Goal: Obtain resource: Download file/media

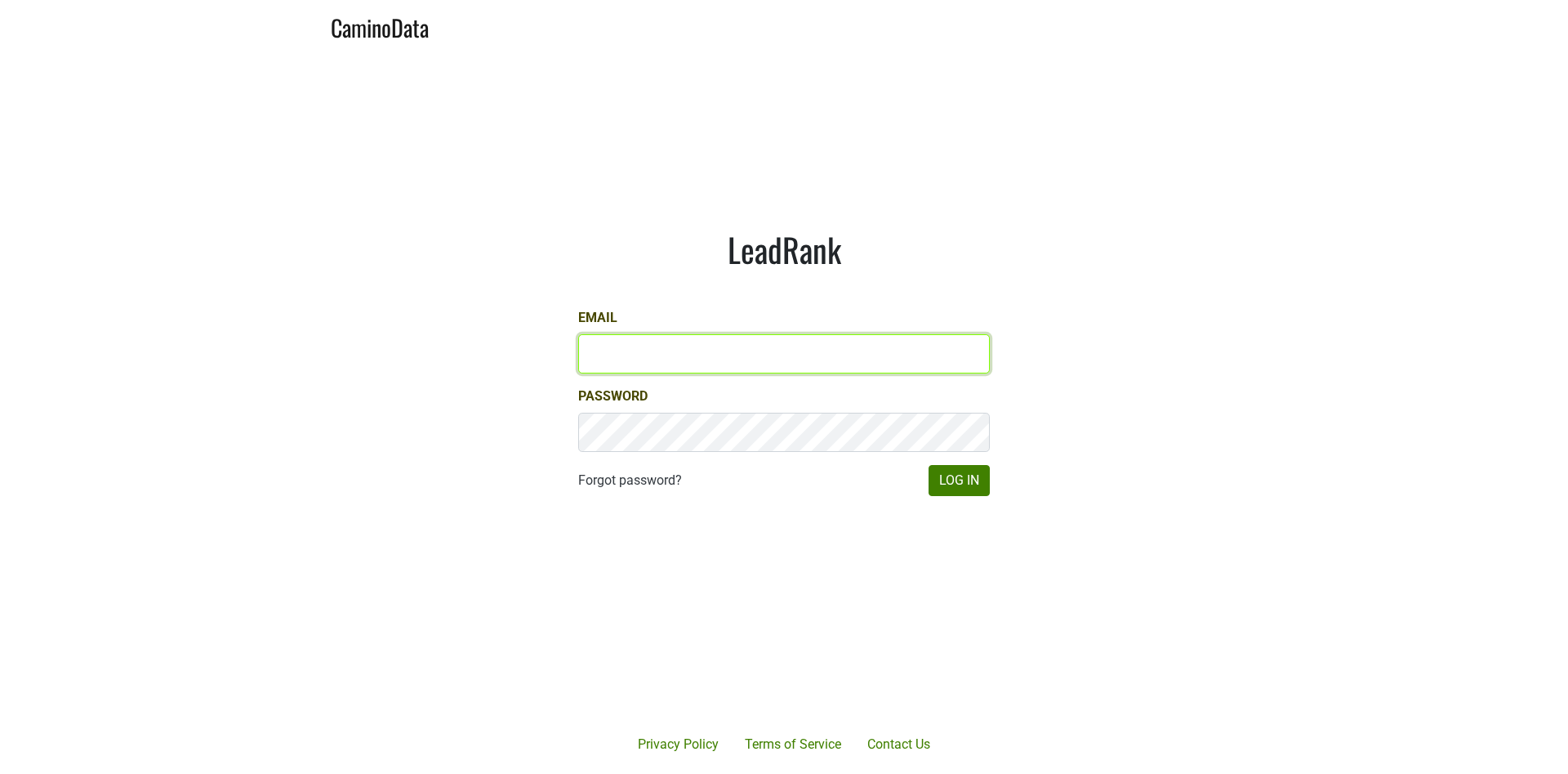
click at [643, 351] on input "Email" at bounding box center [784, 353] width 411 height 39
type input "[EMAIL_ADDRESS][DOMAIN_NAME]"
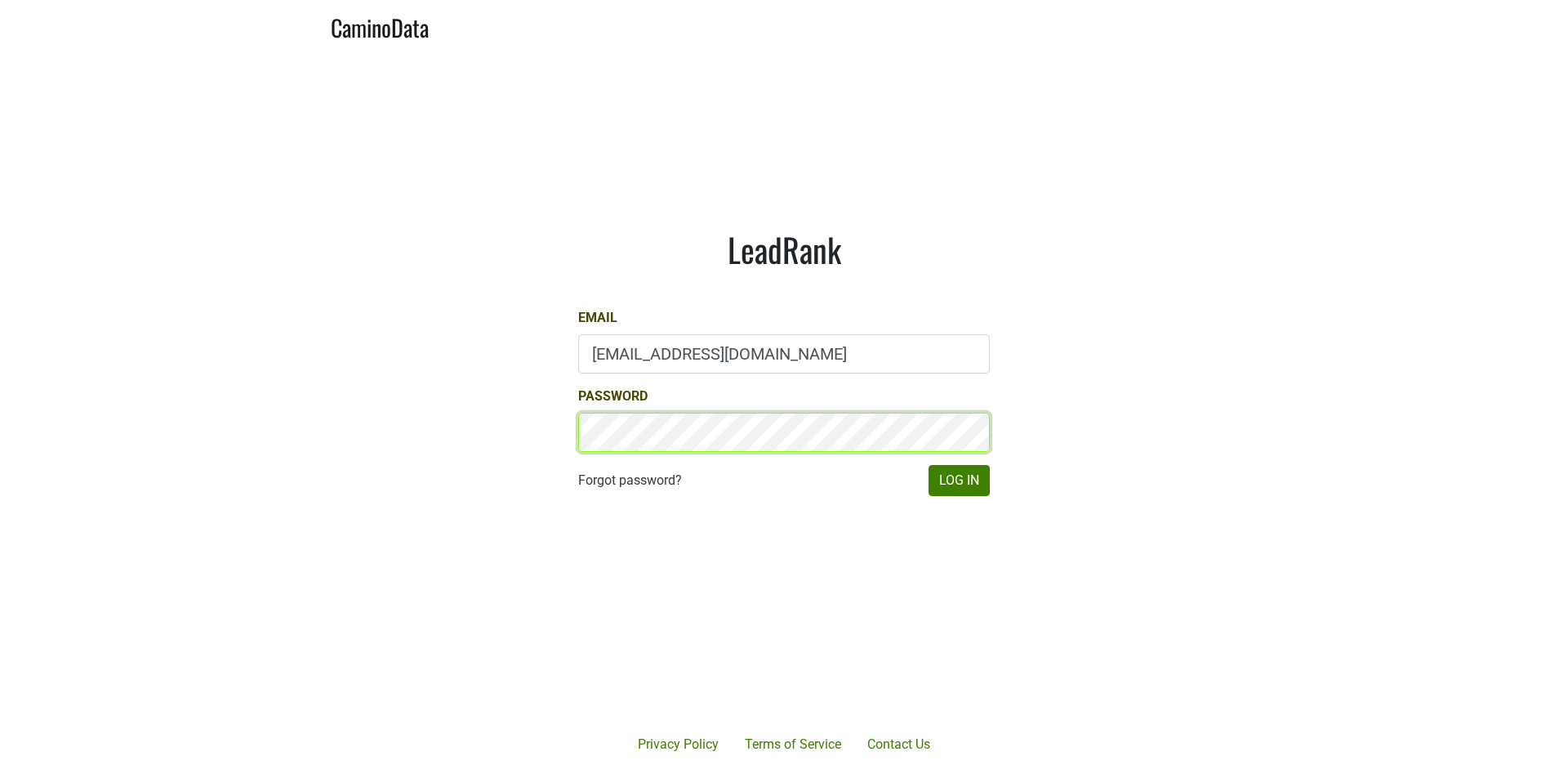
click at [929, 465] on button "Log In" at bounding box center [959, 480] width 61 height 31
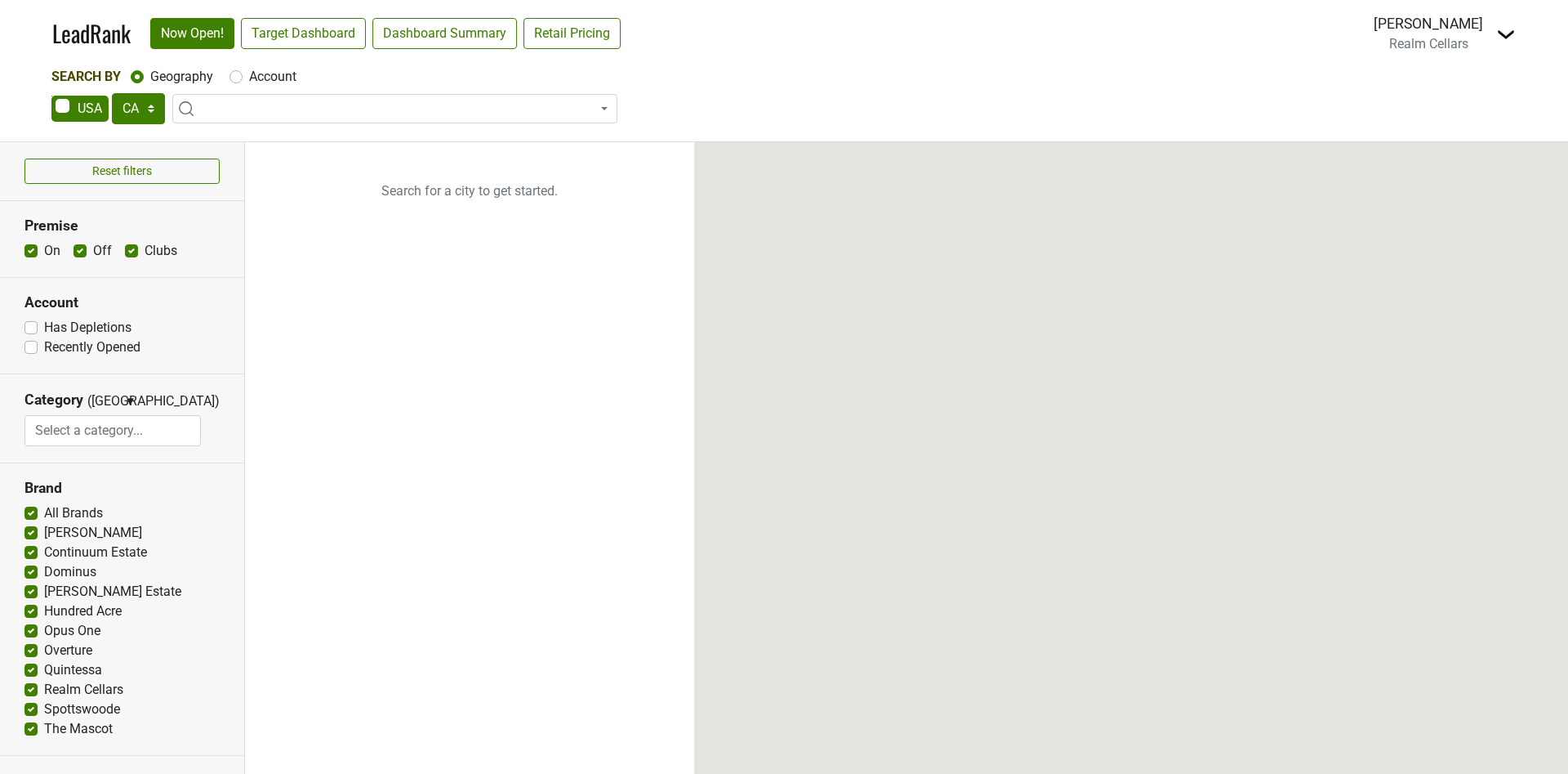
select select "CA"
select select
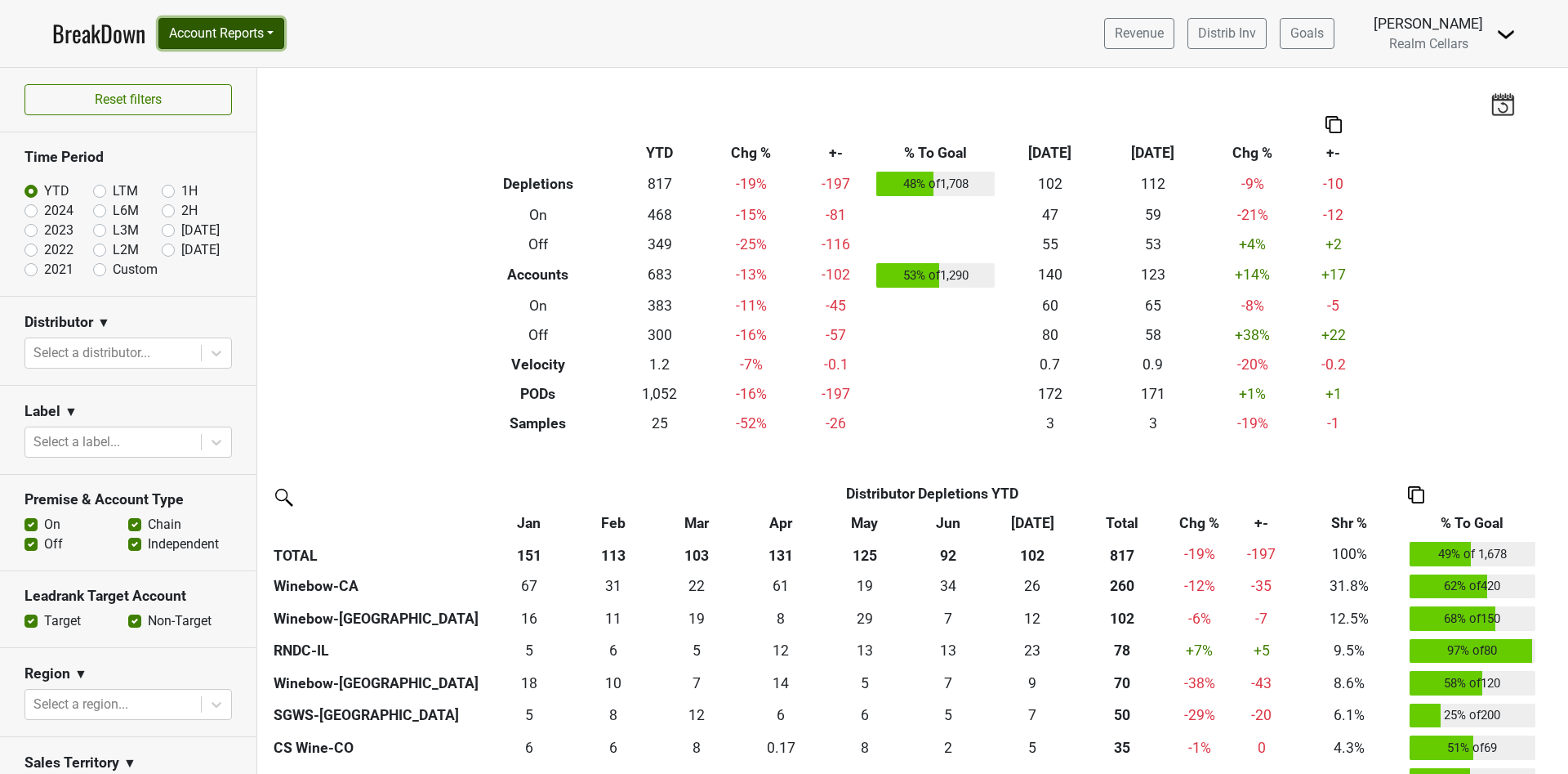
click at [274, 26] on button "Account Reports" at bounding box center [221, 33] width 125 height 31
click at [234, 78] on link "SuperRanker" at bounding box center [232, 70] width 144 height 26
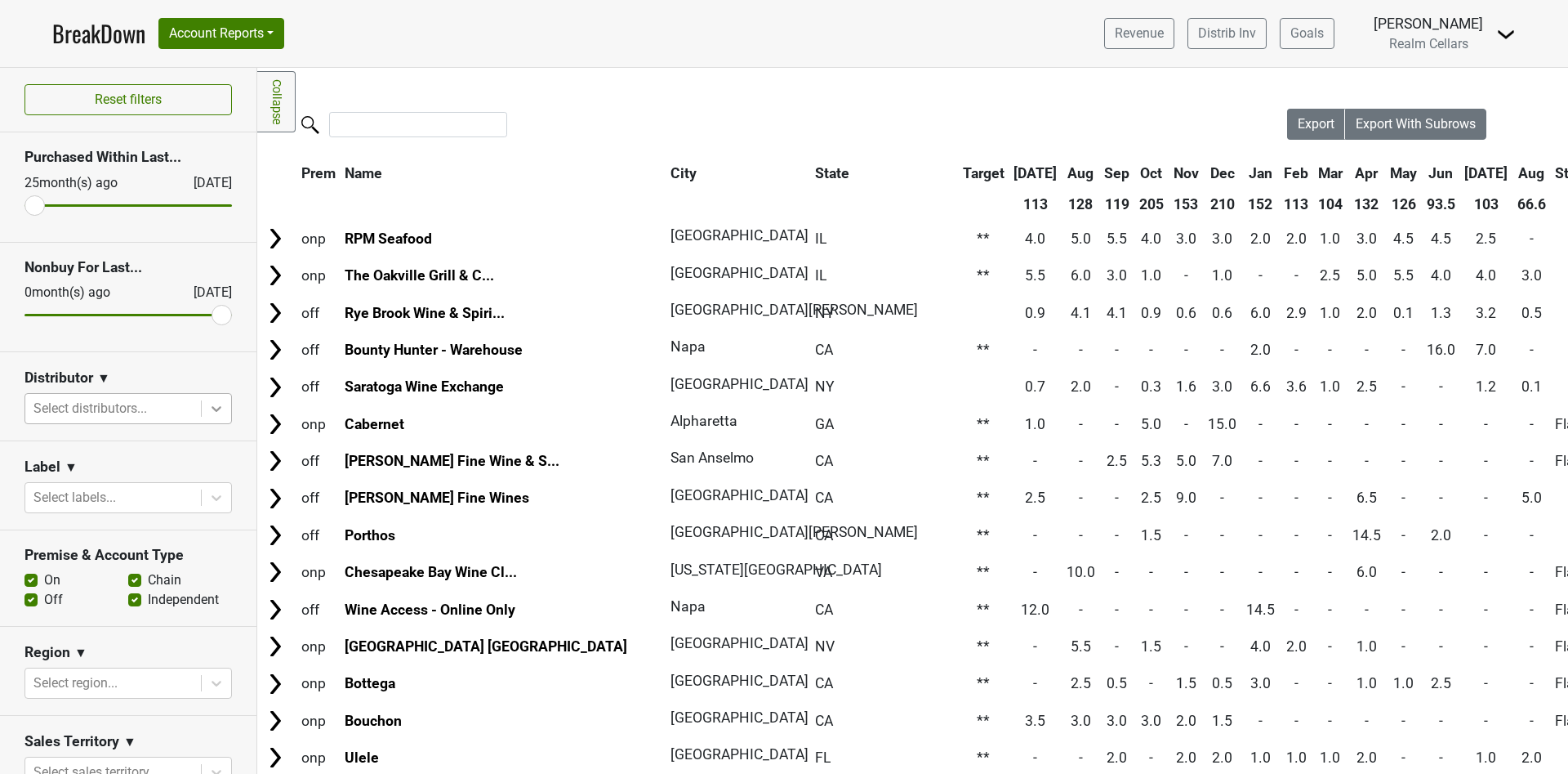
click at [212, 409] on icon at bounding box center [216, 409] width 10 height 5
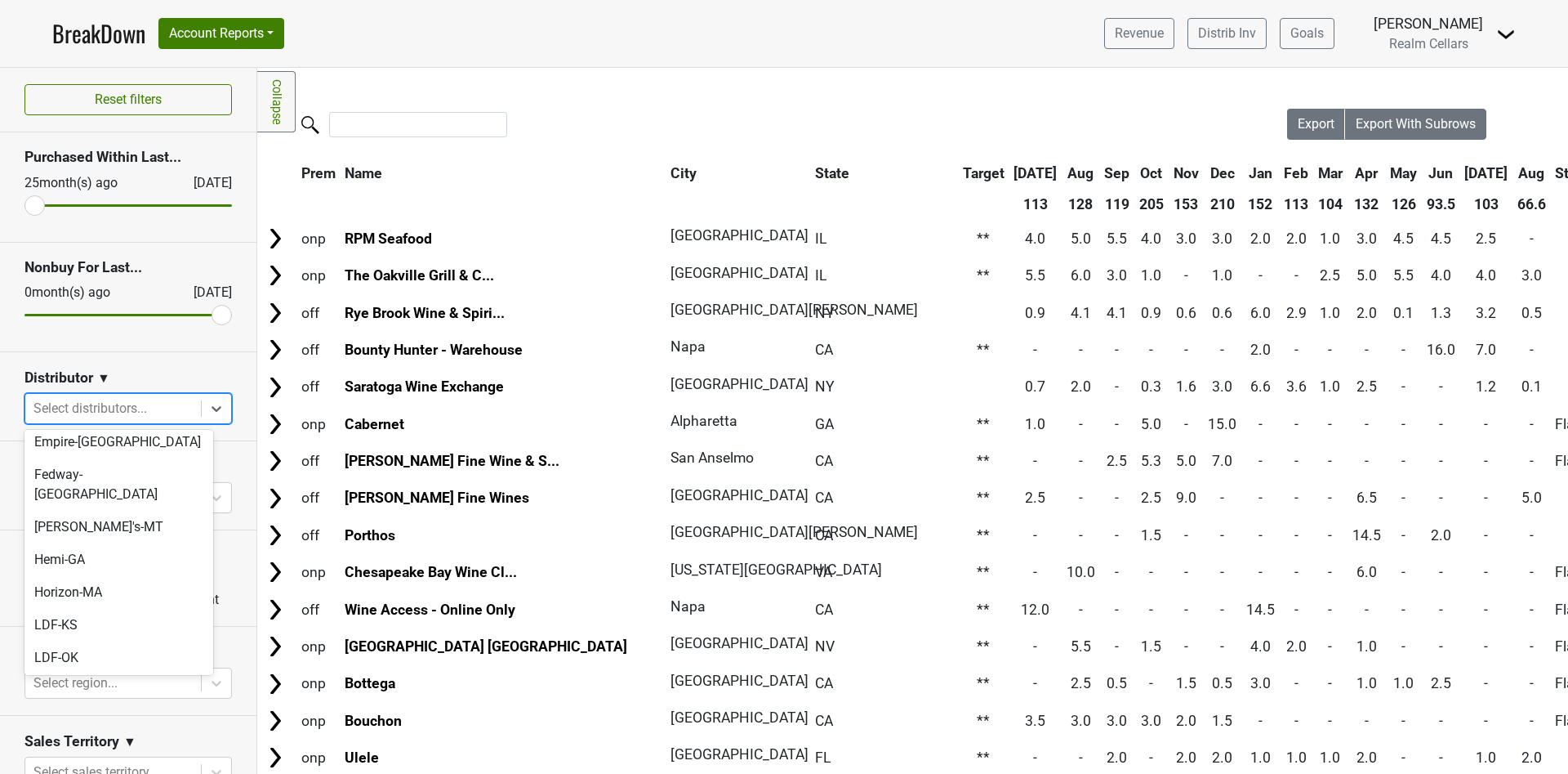
scroll to position [178, 0]
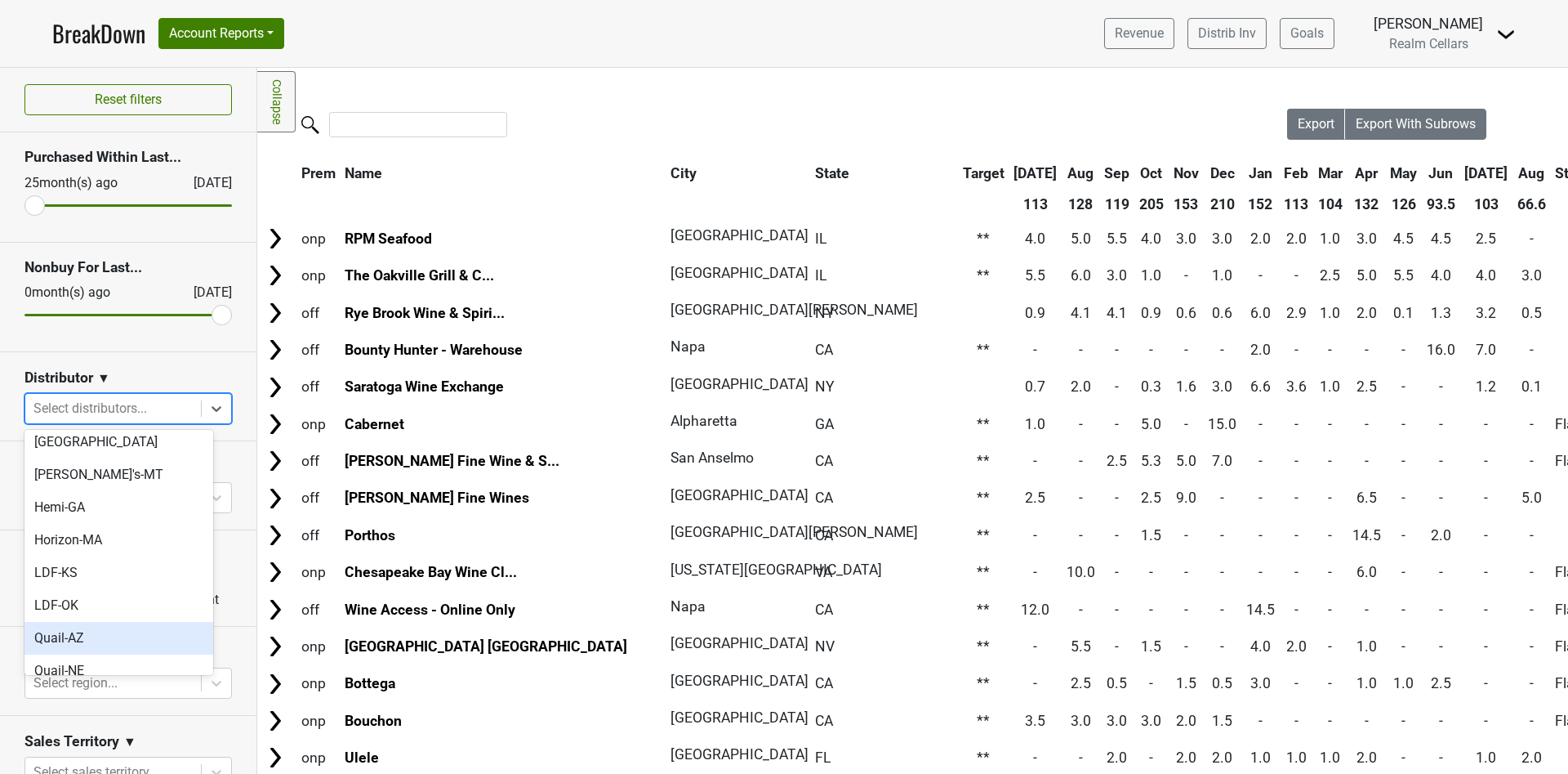
click at [125, 622] on div "Quail-AZ" at bounding box center [118, 638] width 188 height 32
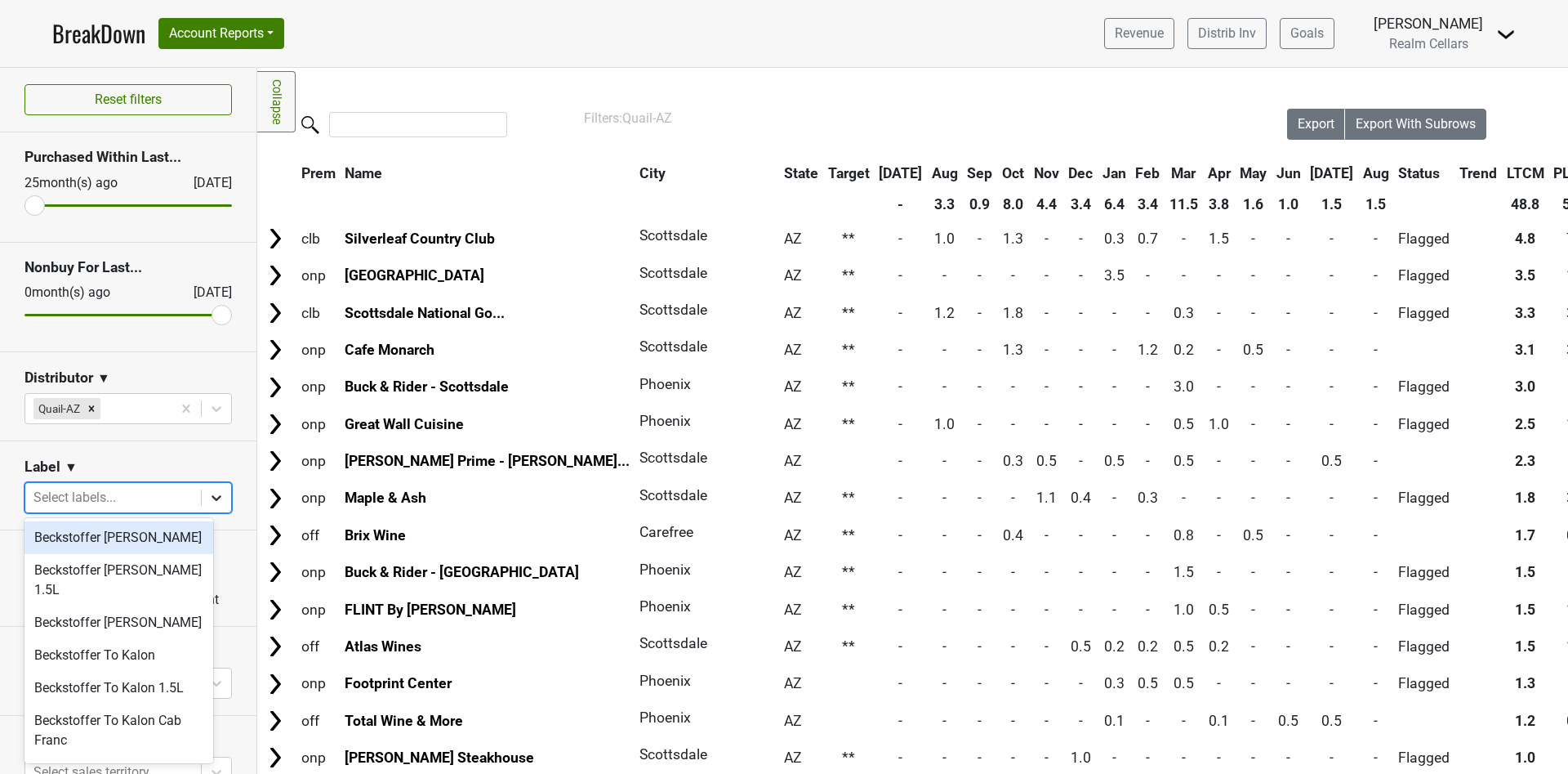
click at [212, 495] on icon at bounding box center [216, 498] width 10 height 5
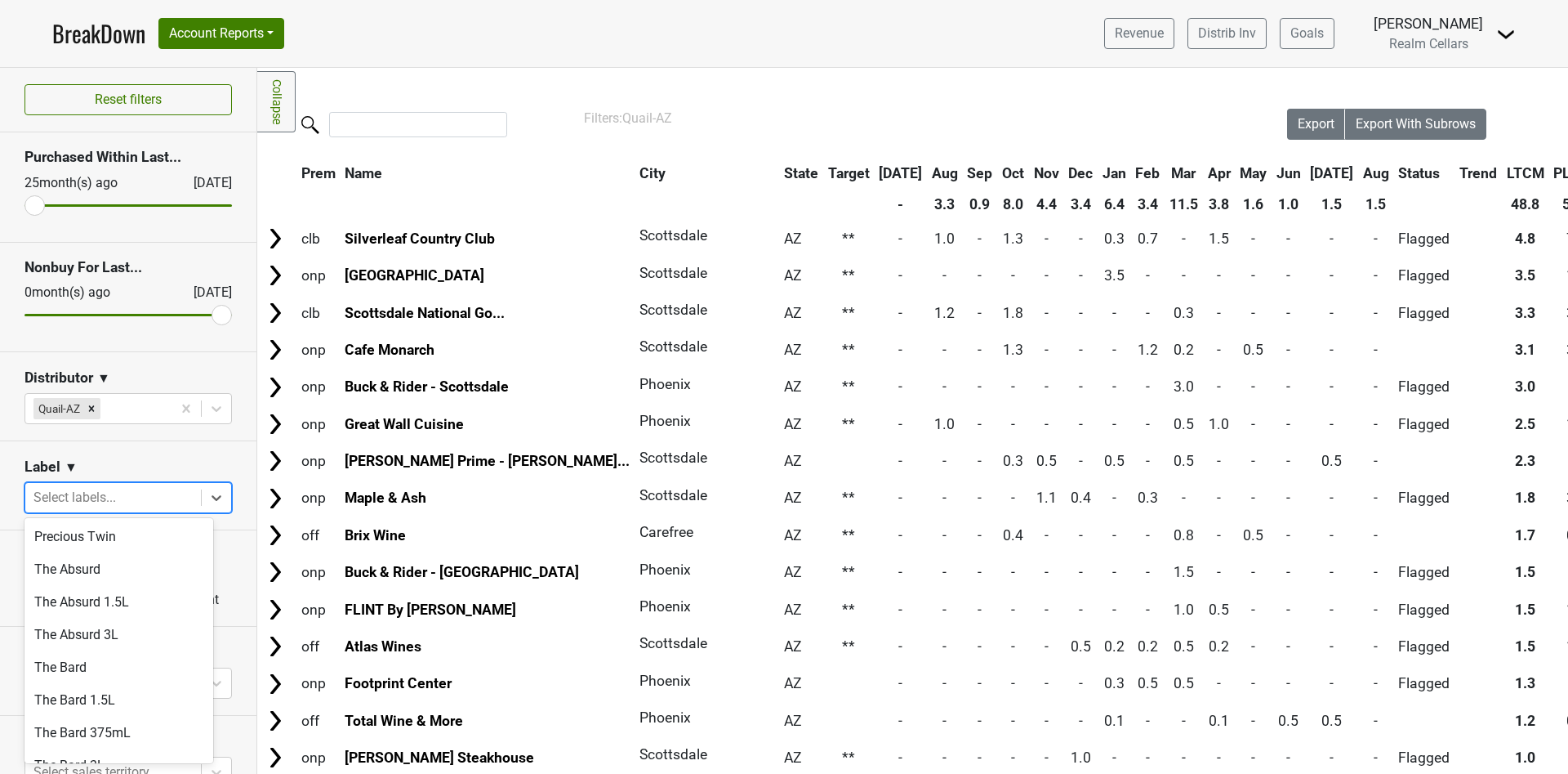
scroll to position [864, 0]
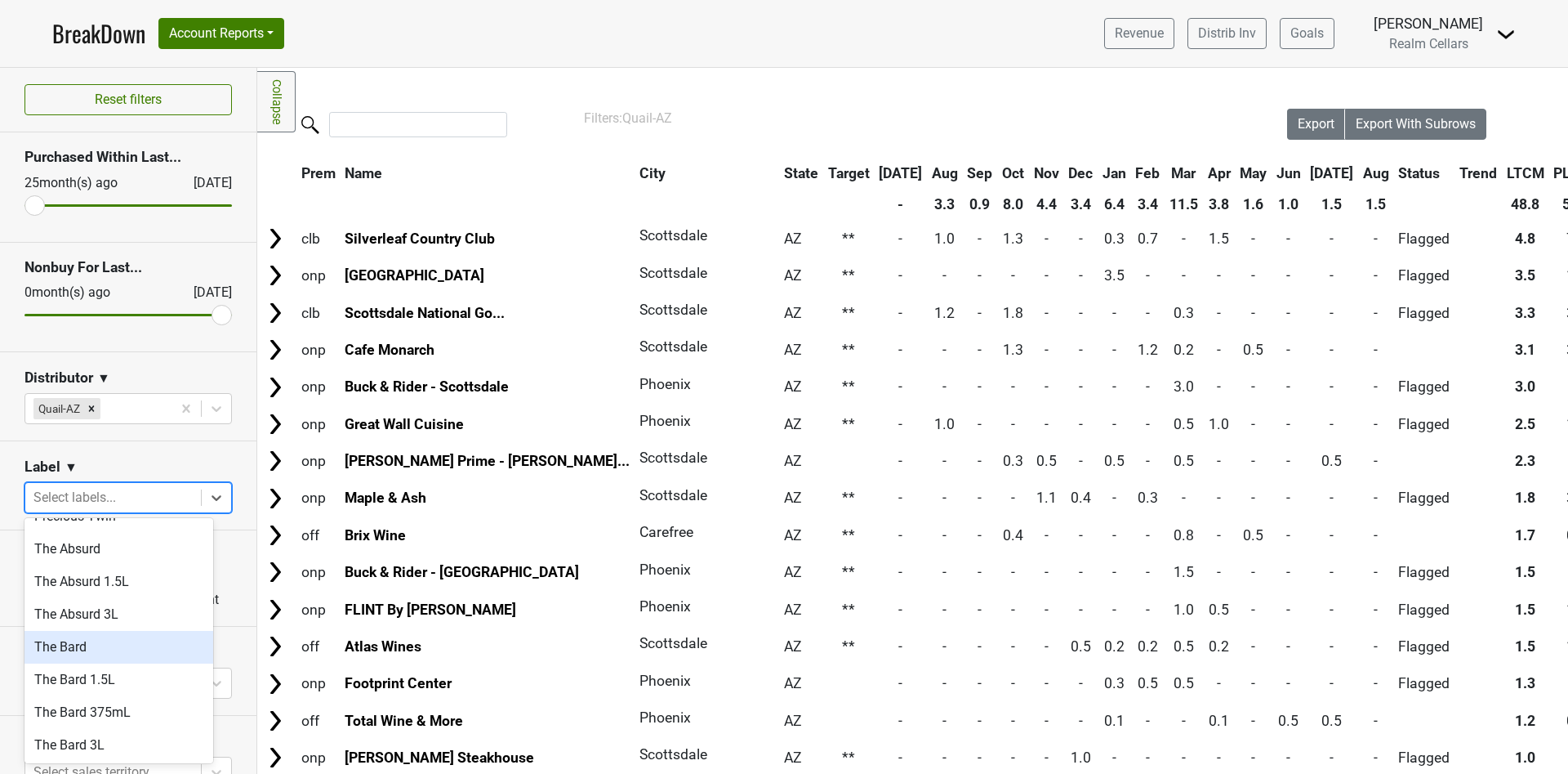
click at [122, 631] on div "The Bard" at bounding box center [118, 647] width 188 height 32
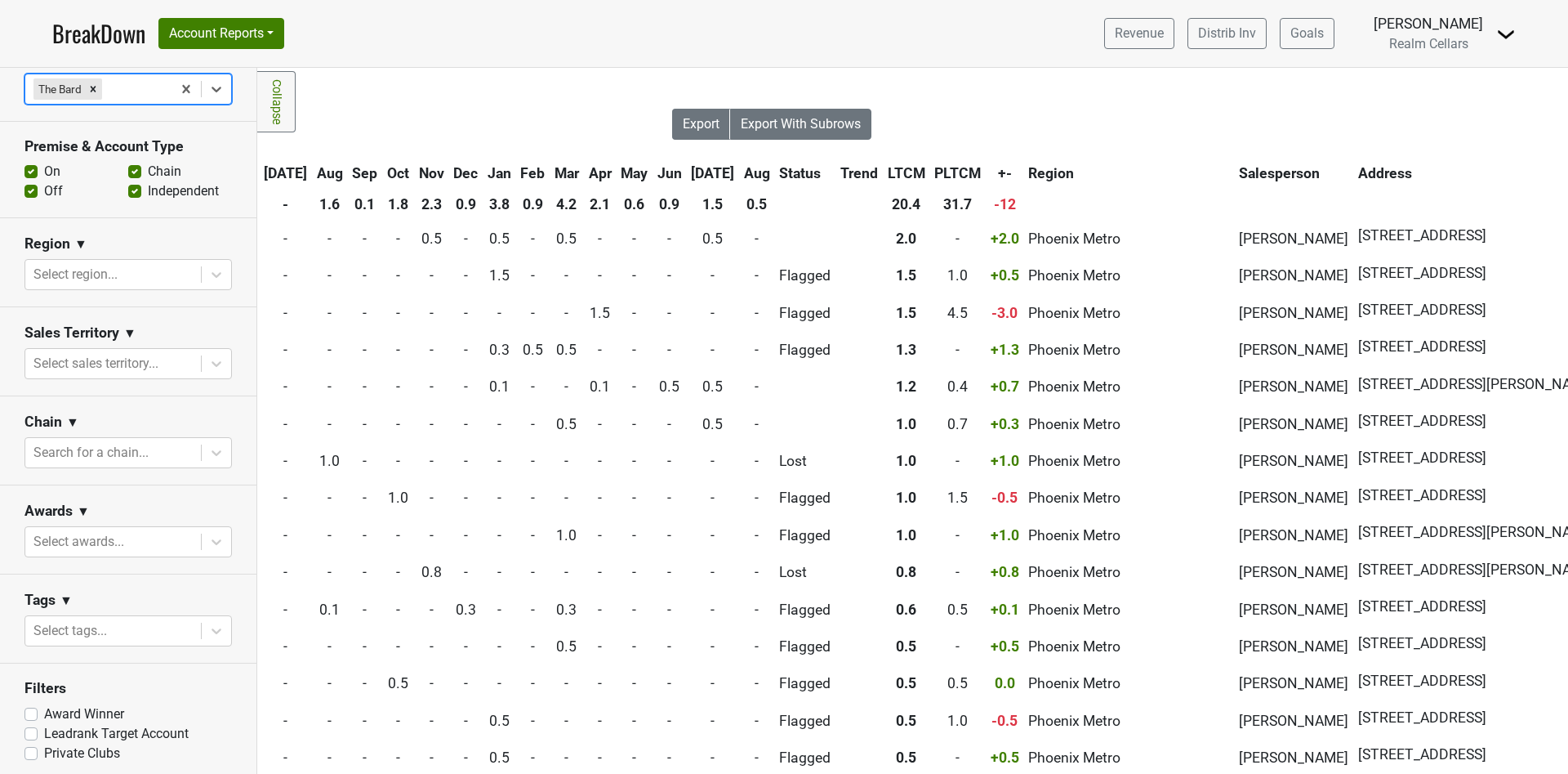
scroll to position [0, 627]
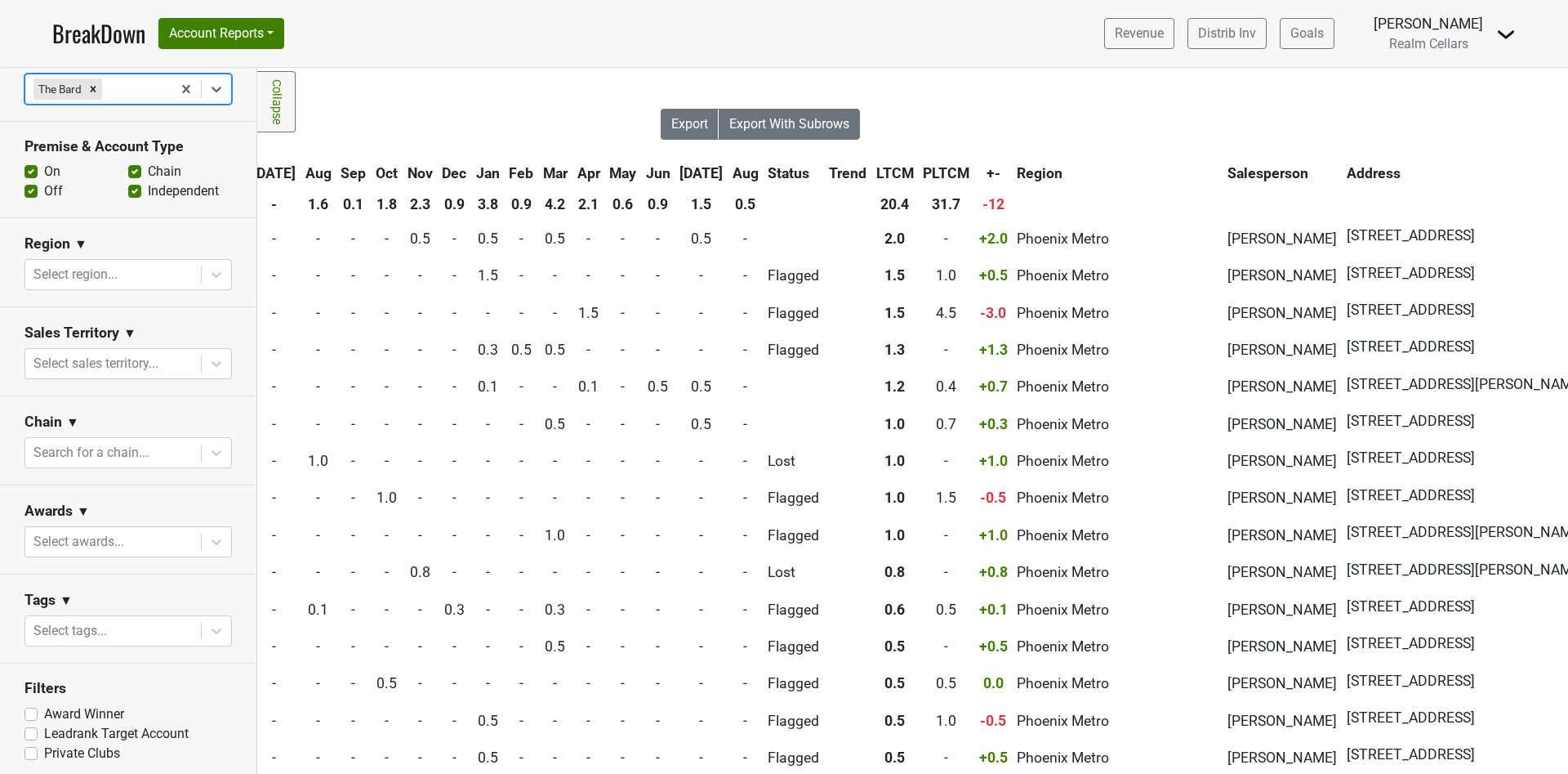
click at [1498, 32] on img at bounding box center [1506, 34] width 20 height 20
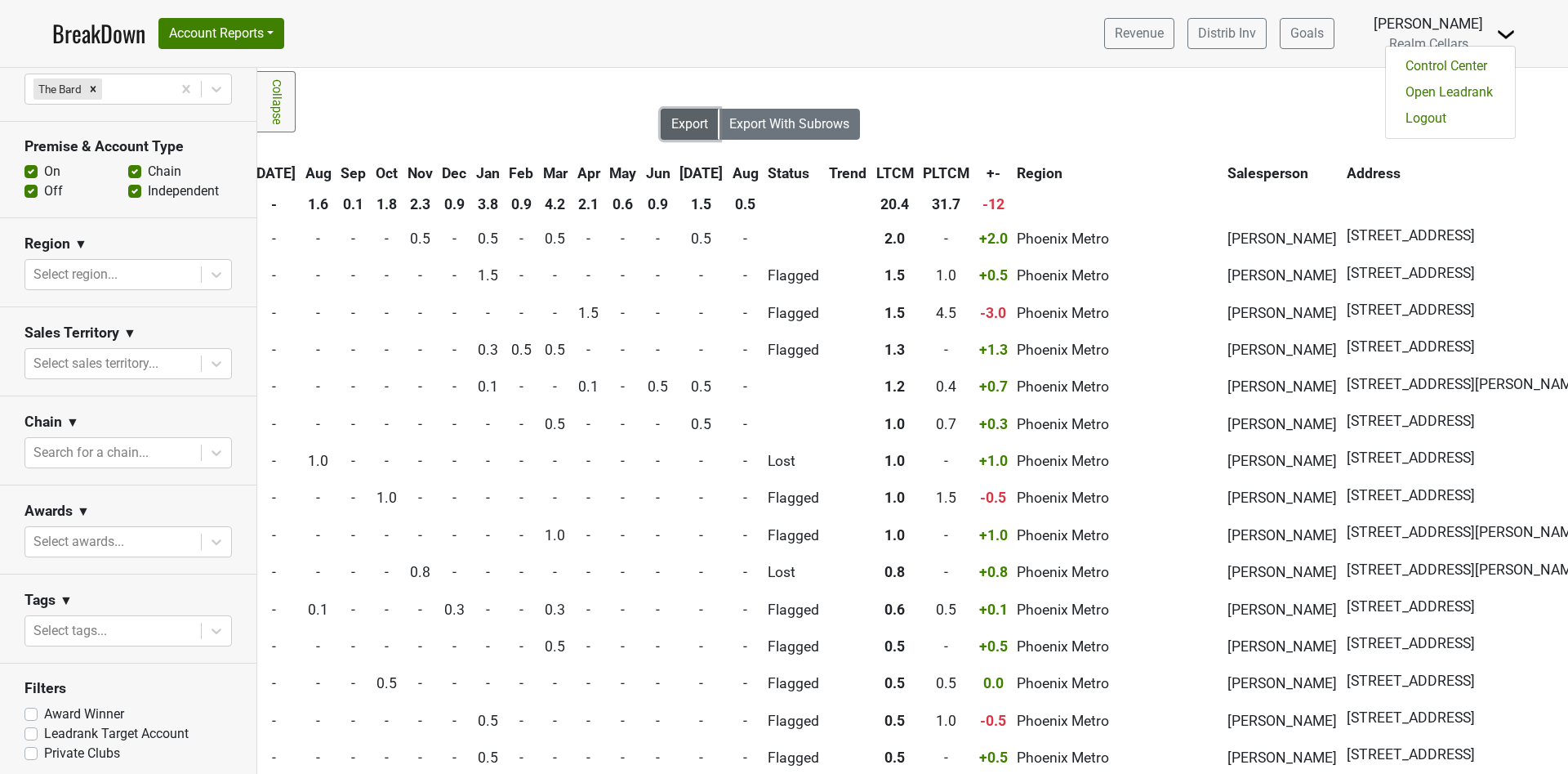
click at [682, 125] on span "Export" at bounding box center [689, 124] width 37 height 15
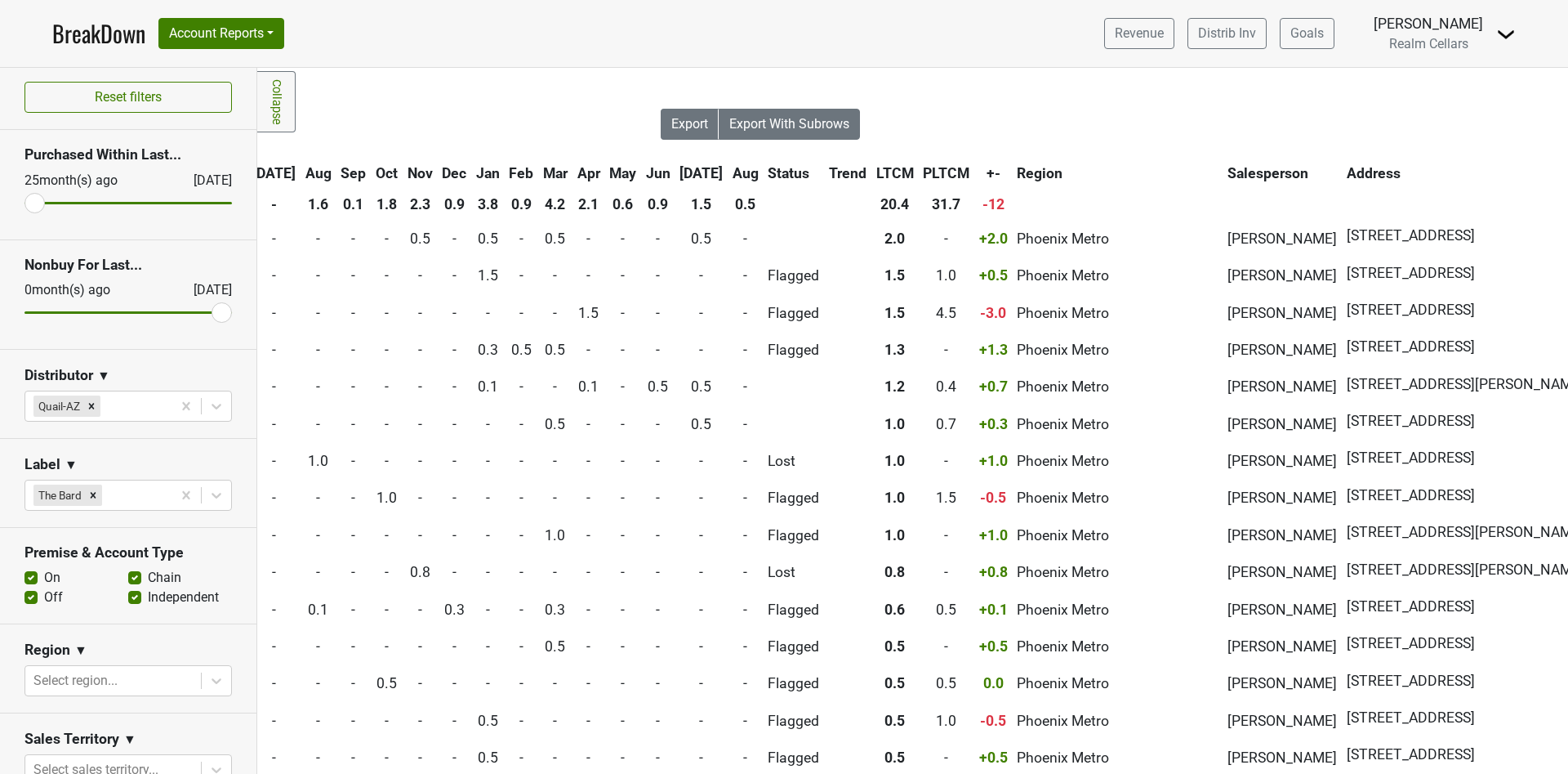
scroll to position [0, 0]
click at [89, 412] on icon "Remove Quail-AZ" at bounding box center [91, 409] width 12 height 12
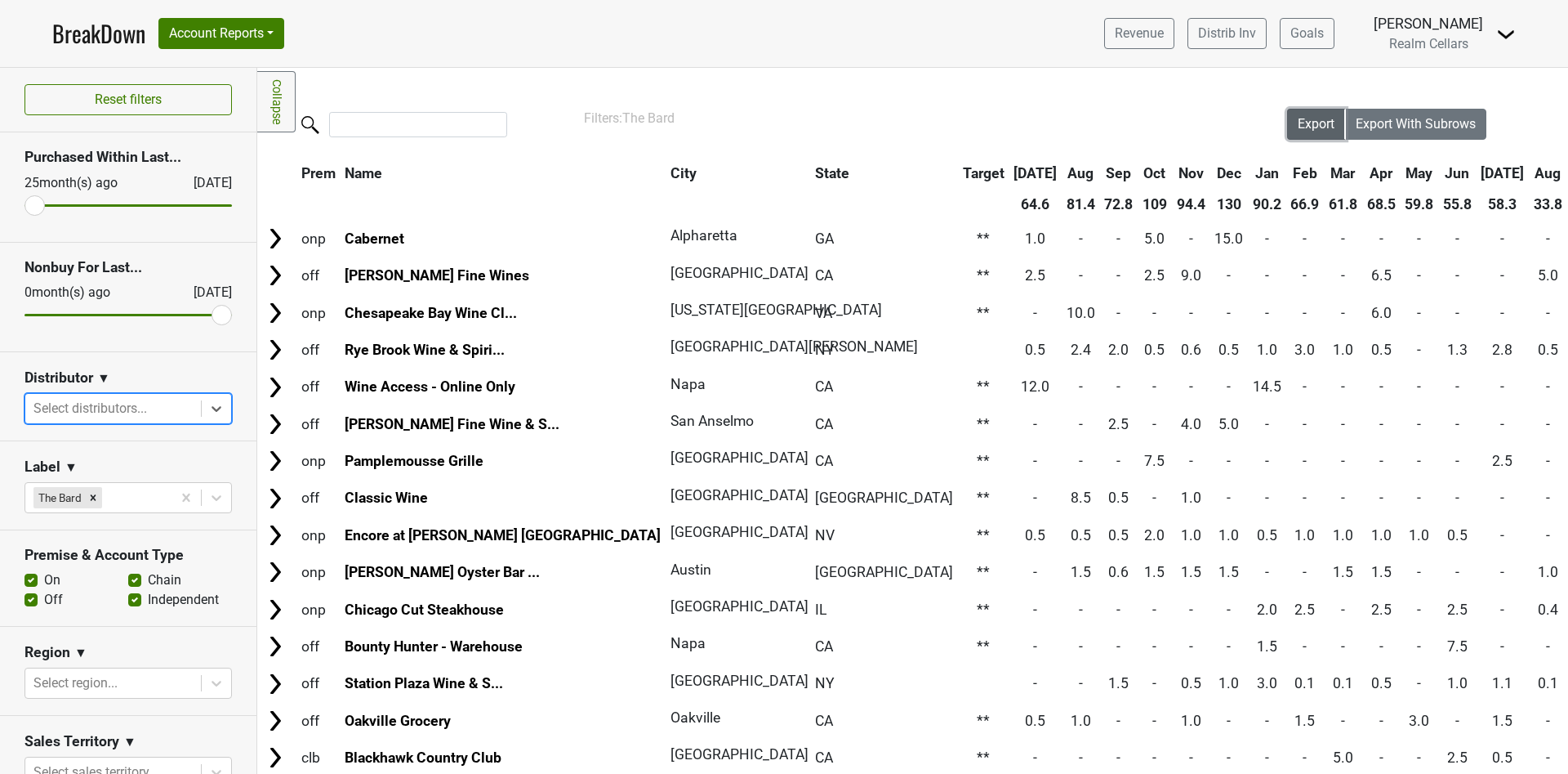
click at [1297, 126] on span "Export" at bounding box center [1316, 124] width 37 height 15
